Goal: Task Accomplishment & Management: Complete application form

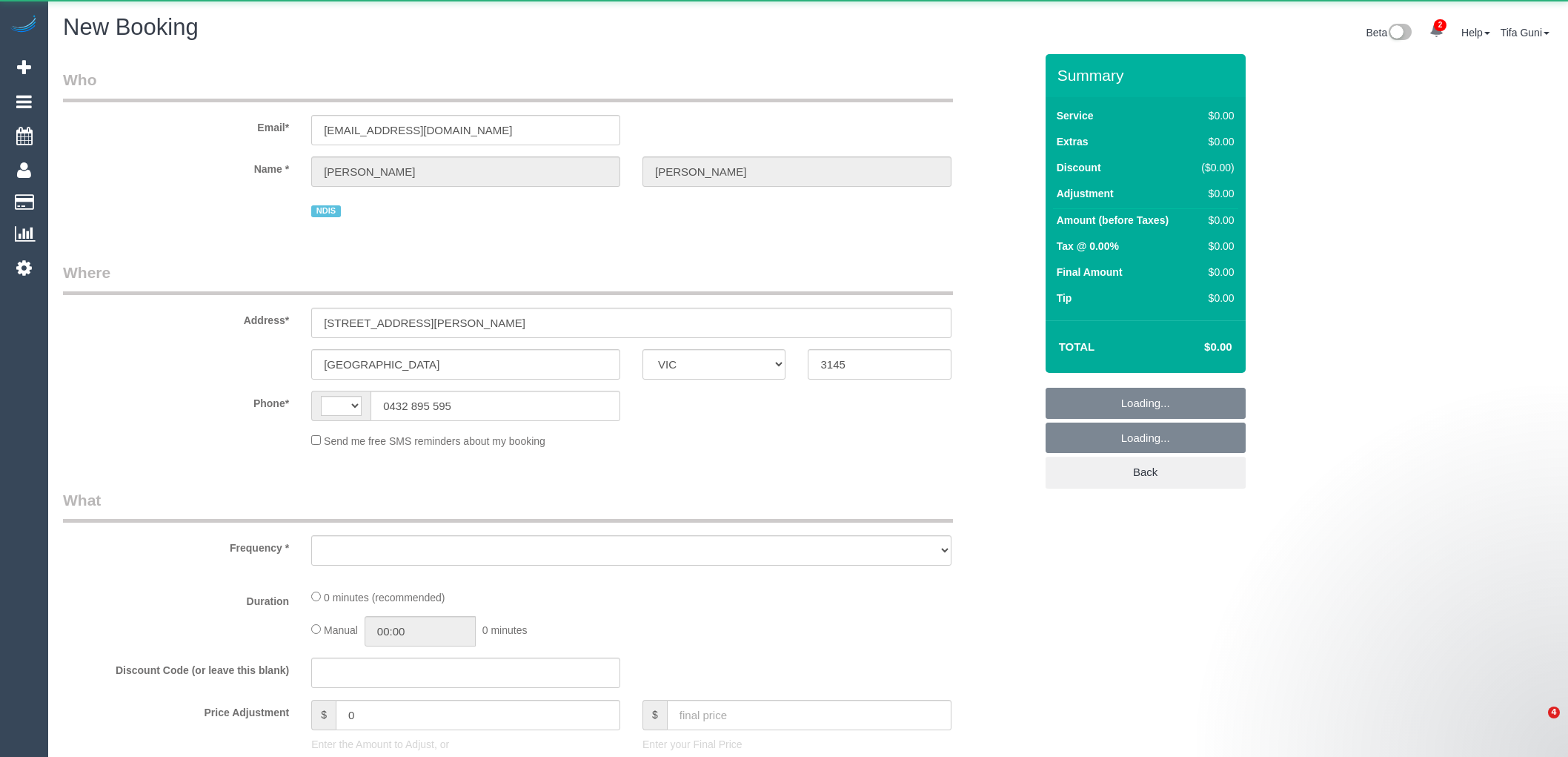
select select "VIC"
select select "string:AU"
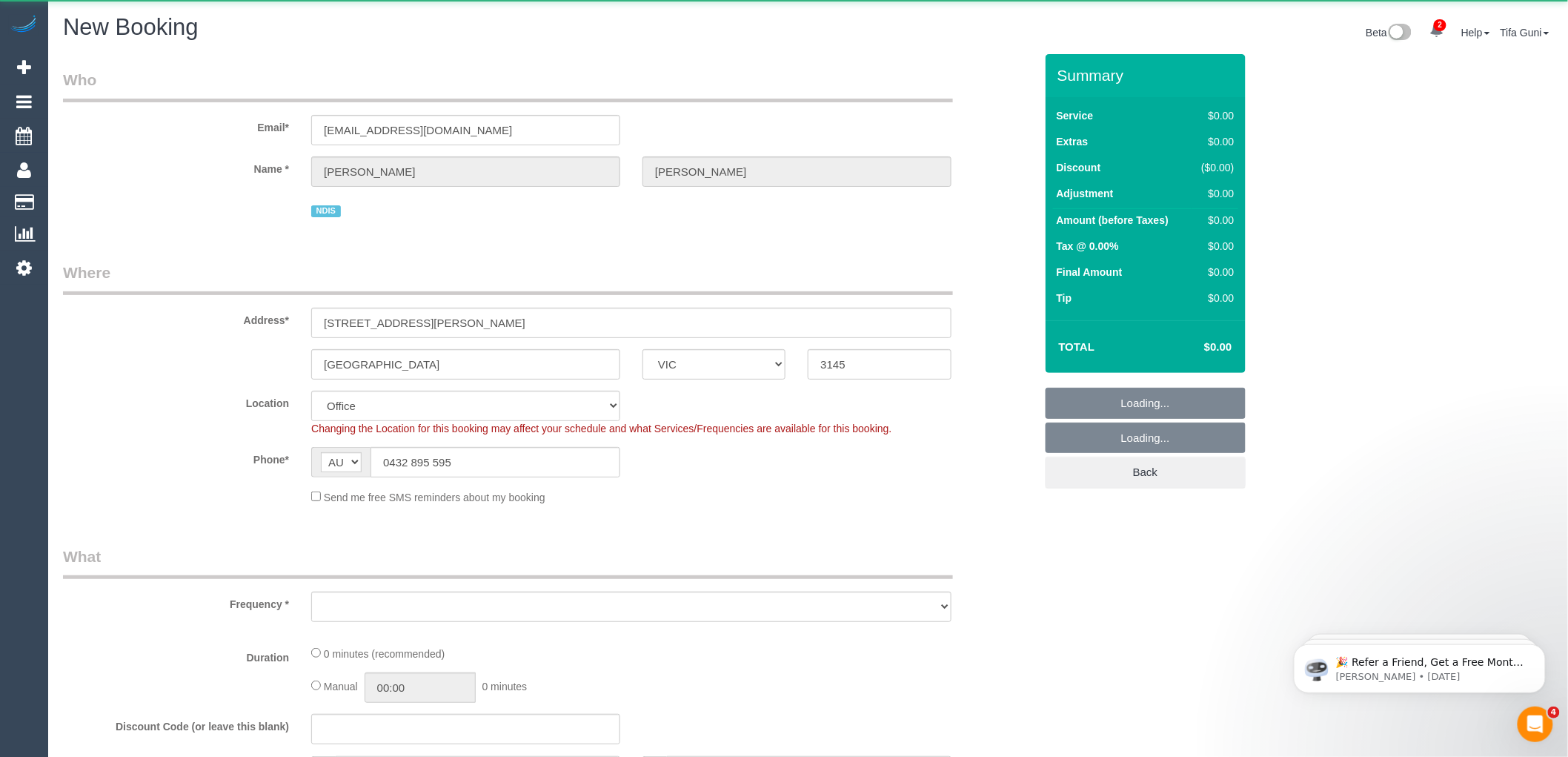
select select "object:2255"
select select "string:stripe-pm_1Ntq0H2GScqysDRVjScYiFAW"
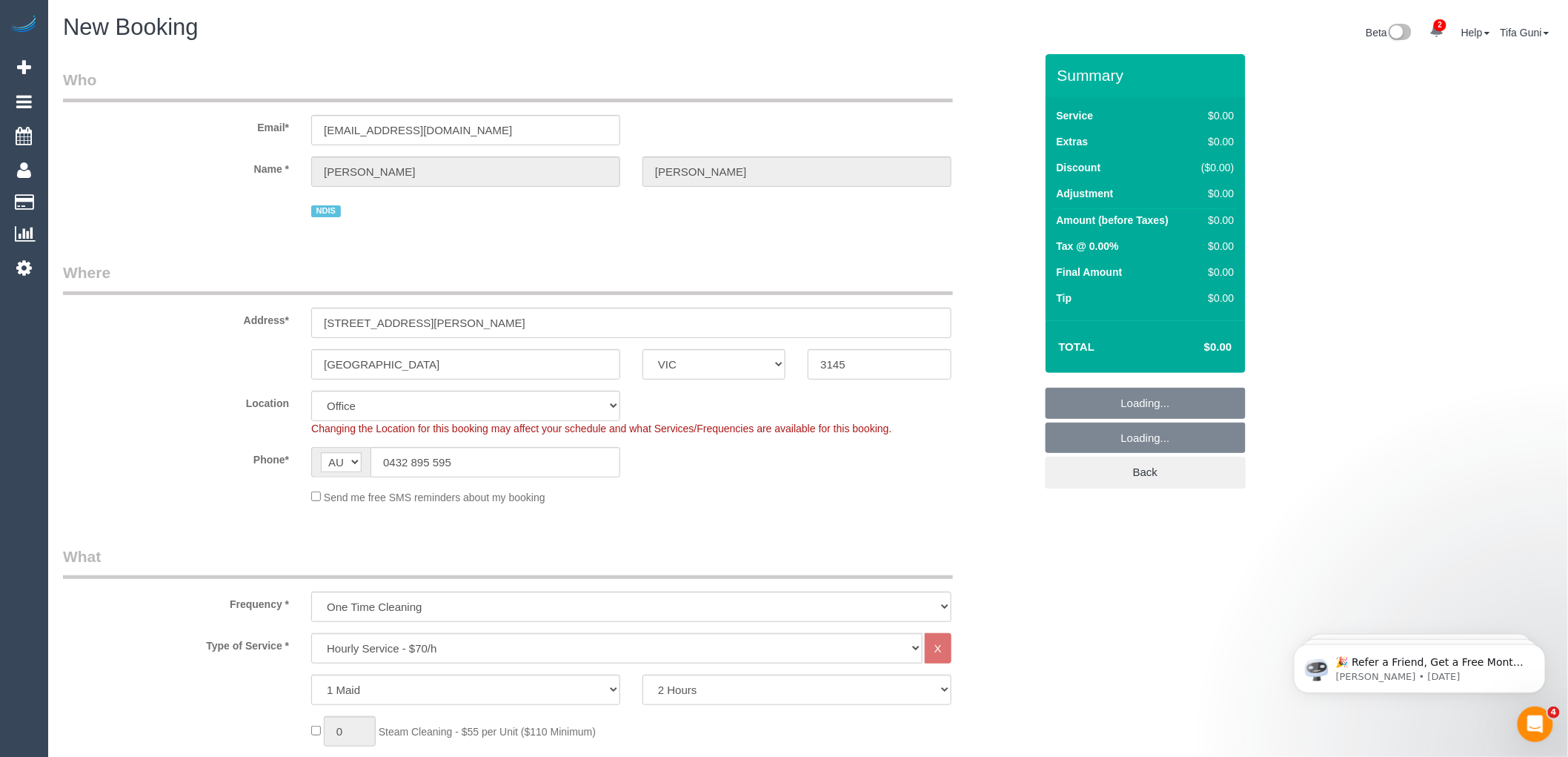
select select "object:3561"
select select "55"
select select "object:3566"
